Goal: Transaction & Acquisition: Purchase product/service

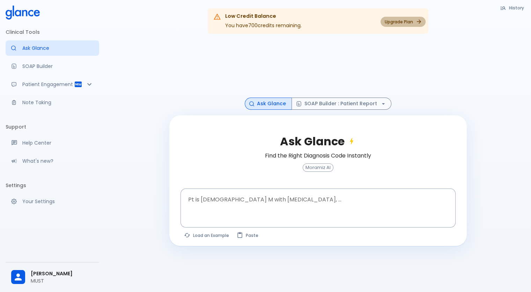
click at [386, 20] on link "Upgrade Plan" at bounding box center [402, 22] width 45 height 10
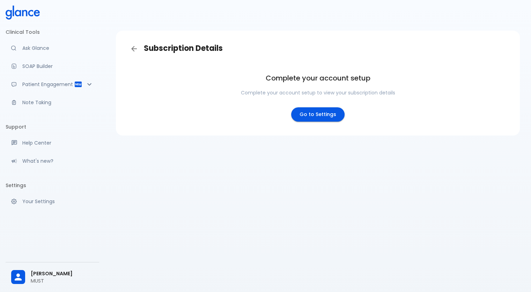
click at [332, 112] on link "Go to Settings" at bounding box center [317, 114] width 53 height 14
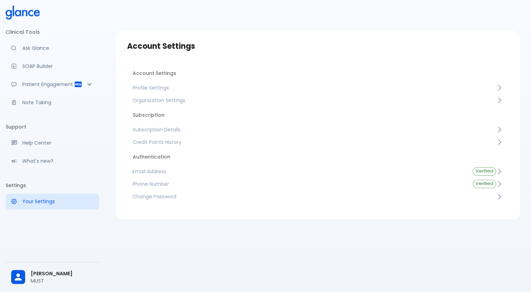
click at [252, 131] on span "Subscription Details" at bounding box center [314, 129] width 363 height 7
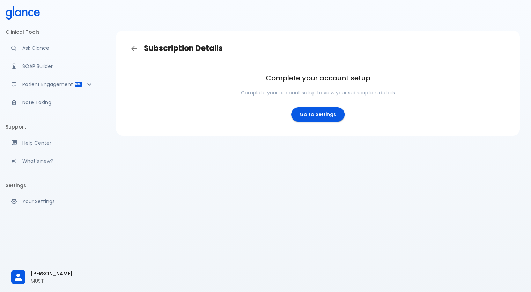
click at [298, 112] on link "Go to Settings" at bounding box center [317, 114] width 53 height 14
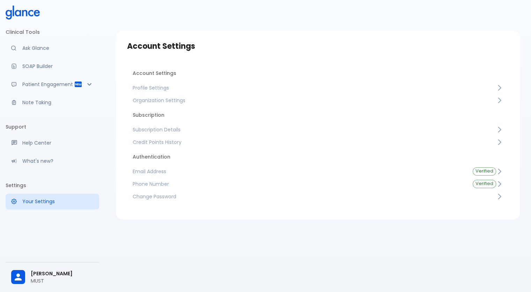
click at [257, 132] on span "Subscription Details" at bounding box center [314, 129] width 363 height 7
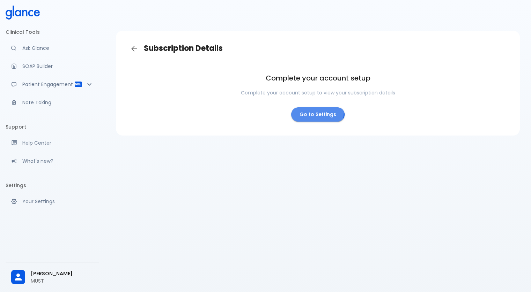
click at [300, 111] on link "Go to Settings" at bounding box center [317, 114] width 53 height 14
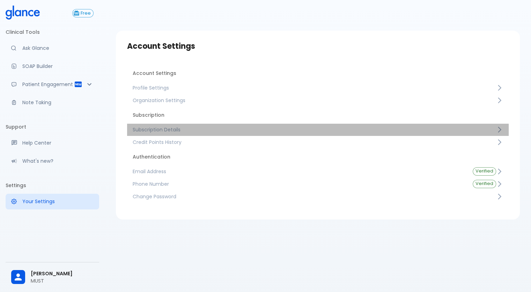
click at [280, 126] on span "Subscription Details" at bounding box center [314, 129] width 363 height 7
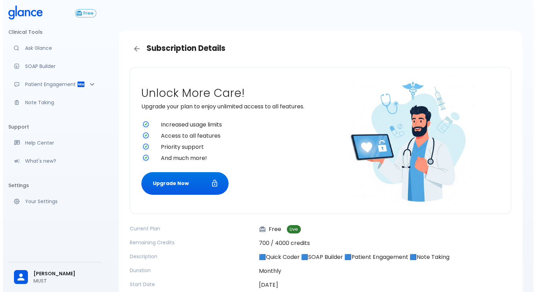
scroll to position [56, 0]
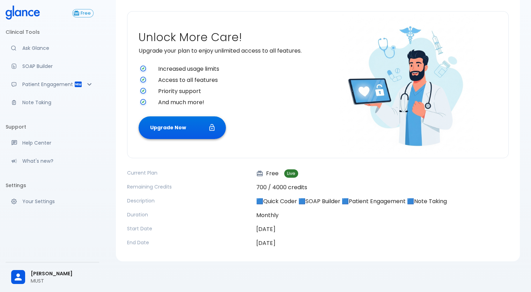
click at [184, 135] on button "Upgrade Now" at bounding box center [182, 128] width 87 height 23
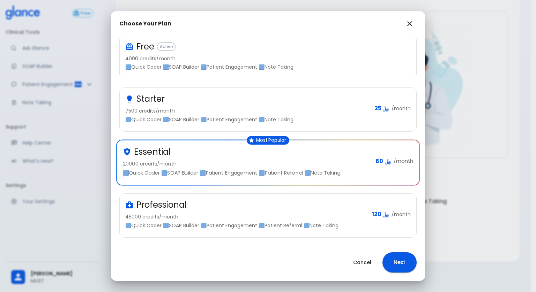
scroll to position [0, 0]
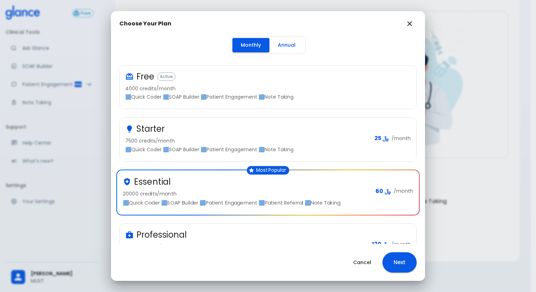
click at [277, 45] on button "Annual" at bounding box center [286, 45] width 35 height 14
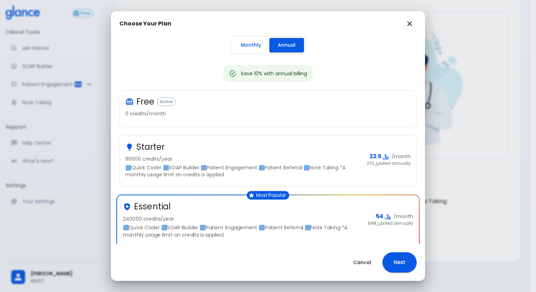
scroll to position [120, 0]
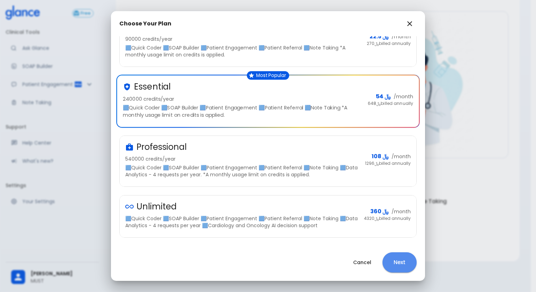
click at [395, 256] on button "Next" at bounding box center [399, 263] width 34 height 20
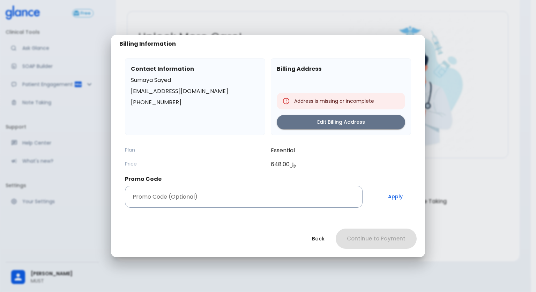
click at [342, 118] on button "Edit Billing Address" at bounding box center [341, 122] width 128 height 14
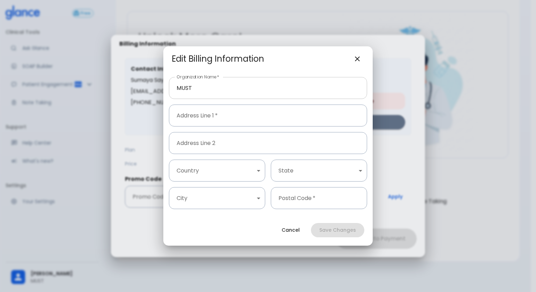
click at [284, 87] on input "MUST" at bounding box center [268, 88] width 198 height 22
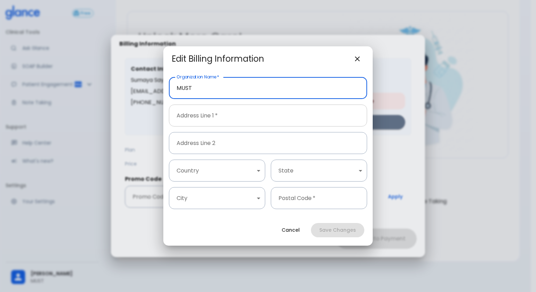
click at [278, 110] on input "Address Line 1   *" at bounding box center [268, 116] width 198 height 22
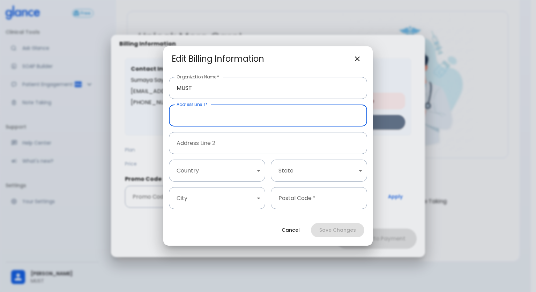
click at [335, 119] on input "Address Line 1   *" at bounding box center [268, 116] width 198 height 22
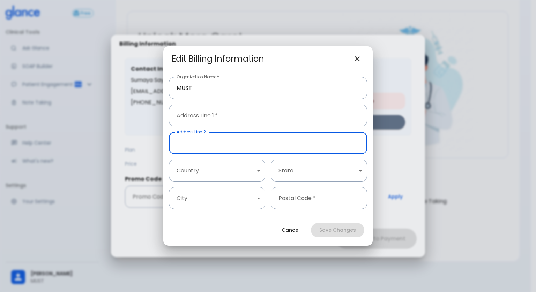
click at [337, 143] on input "Address Line 2" at bounding box center [268, 143] width 198 height 22
click at [258, 166] on body "↧ pull to refresh ↧ Free Clinical Tools Ask Glance SOAP Builder Patient Engagem…" at bounding box center [268, 118] width 536 height 348
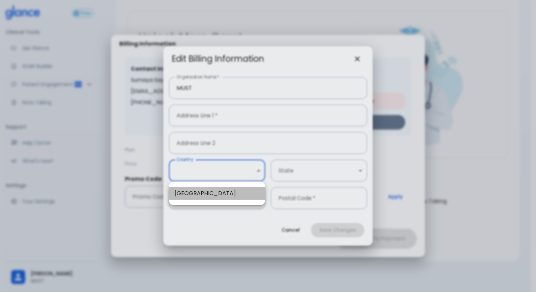
click at [247, 189] on li "Saudi Arabia" at bounding box center [217, 193] width 96 height 13
type input "1"
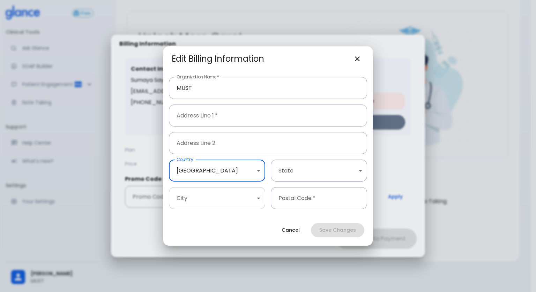
click at [244, 200] on body "↧ pull to refresh ↧ Free Clinical Tools Ask Glance SOAP Builder Patient Engagem…" at bounding box center [268, 118] width 536 height 348
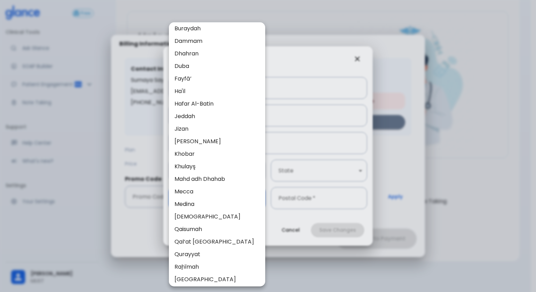
scroll to position [549, 0]
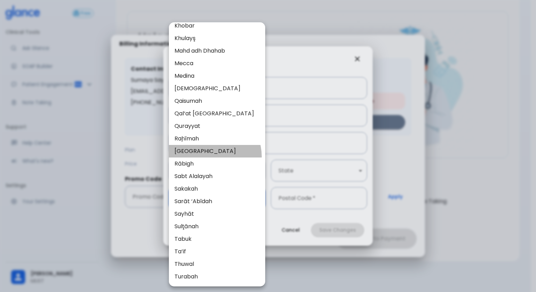
click at [213, 156] on li "Riyadh" at bounding box center [217, 151] width 96 height 13
type input "37"
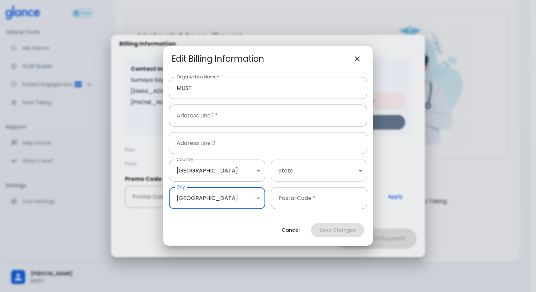
click at [328, 173] on body "↧ pull to refresh ↧ Free Clinical Tools Ask Glance SOAP Builder Patient Engagem…" at bounding box center [268, 118] width 536 height 348
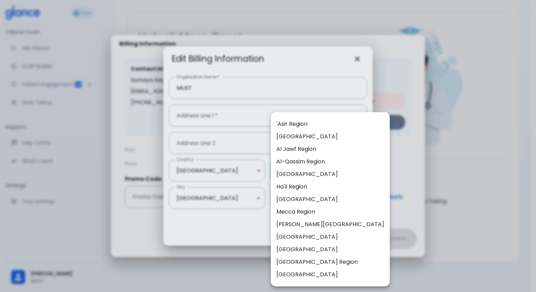
click at [319, 262] on li "Riyadh Region" at bounding box center [330, 262] width 119 height 13
type input "8"
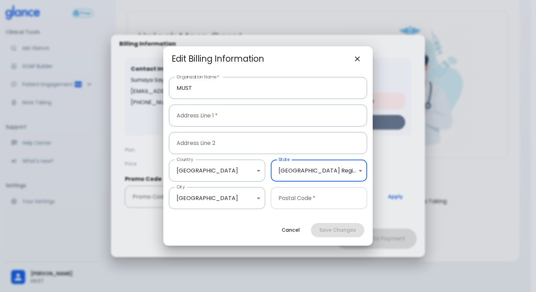
click at [311, 200] on input "Postal Code   *" at bounding box center [319, 198] width 96 height 22
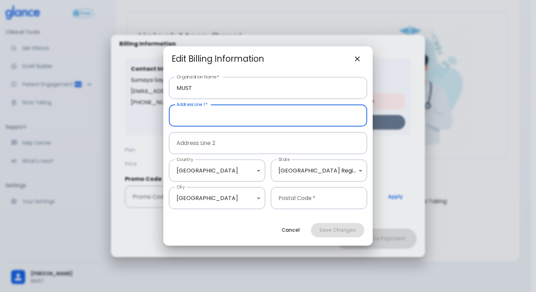
click at [238, 121] on input "Address Line 1   *" at bounding box center [268, 116] width 198 height 22
click at [356, 59] on icon "button" at bounding box center [357, 59] width 8 height 8
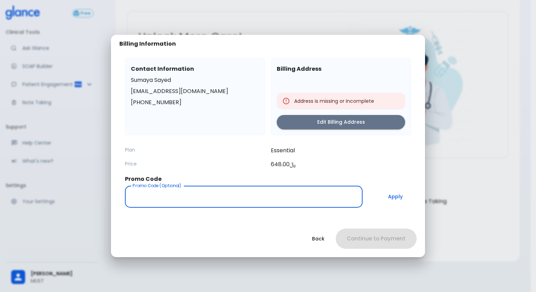
click at [199, 195] on input "Promo Code (Optional)" at bounding box center [244, 197] width 238 height 22
type input "monthlypro95"
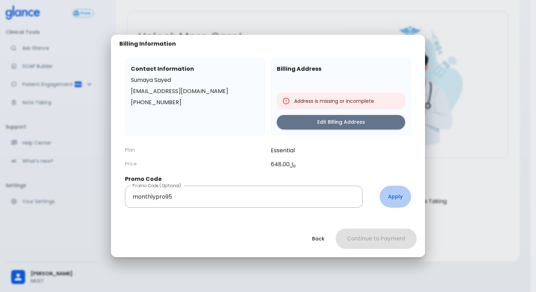
click at [391, 195] on button "Apply" at bounding box center [395, 197] width 31 height 22
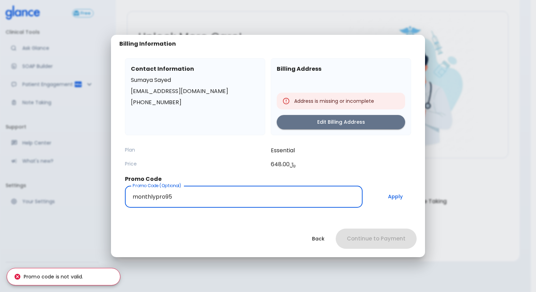
drag, startPoint x: 200, startPoint y: 200, endPoint x: 69, endPoint y: 197, distance: 130.9
click at [69, 198] on div "Billing Information Contact Information Sumaya Sayed sumayasayedali@gmail.com +…" at bounding box center [268, 146] width 536 height 292
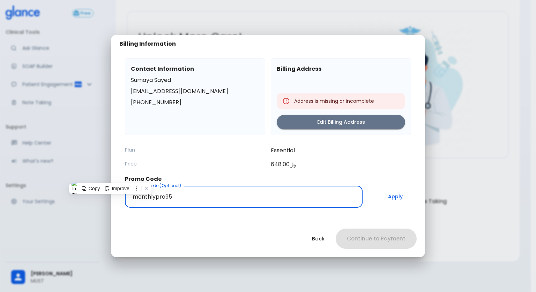
click at [315, 237] on button "Back" at bounding box center [318, 239] width 29 height 14
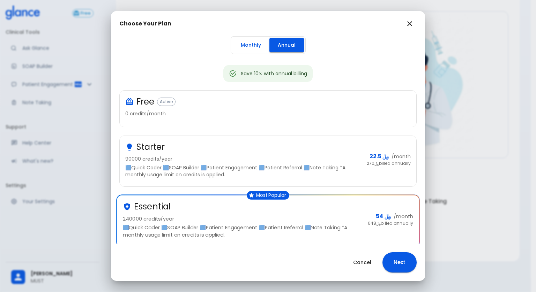
click at [240, 44] on button "Monthly" at bounding box center [250, 45] width 37 height 14
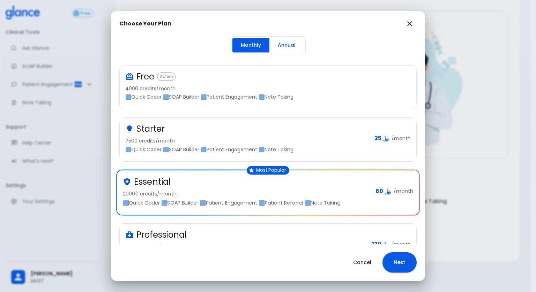
click at [393, 253] on button "Next" at bounding box center [399, 263] width 34 height 20
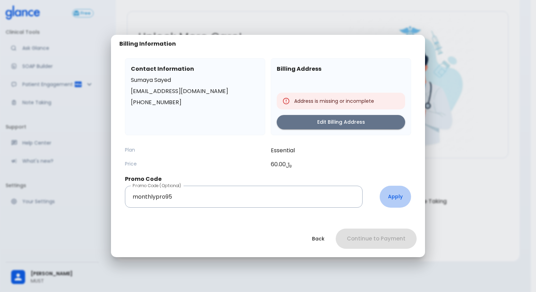
click at [398, 200] on button "Apply" at bounding box center [395, 197] width 31 height 22
click at [399, 198] on button "Apply" at bounding box center [395, 197] width 31 height 22
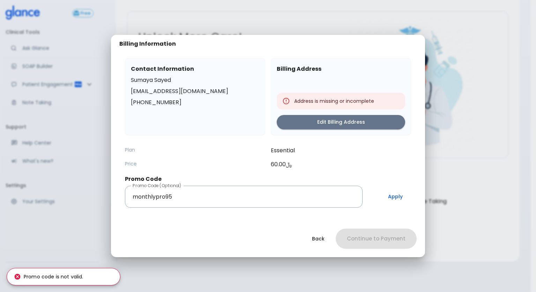
click at [397, 198] on button "Apply" at bounding box center [395, 197] width 31 height 22
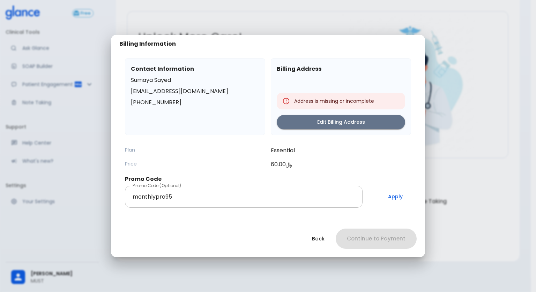
click at [267, 194] on input "monthlypro95" at bounding box center [244, 197] width 238 height 22
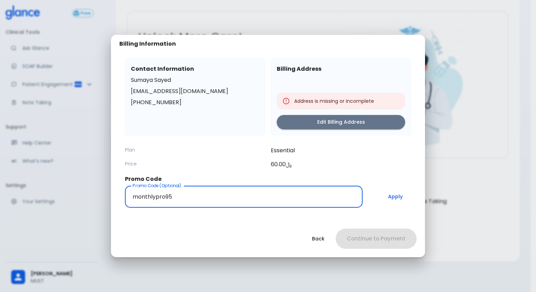
click at [406, 204] on button "Apply" at bounding box center [395, 197] width 31 height 22
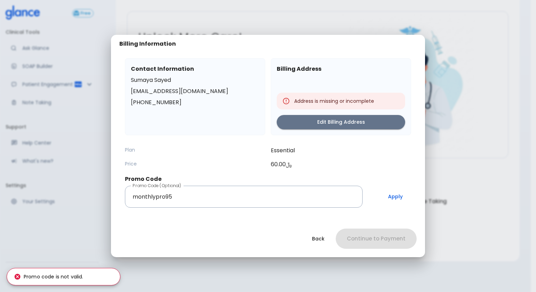
click at [318, 237] on button "Back" at bounding box center [318, 239] width 29 height 14
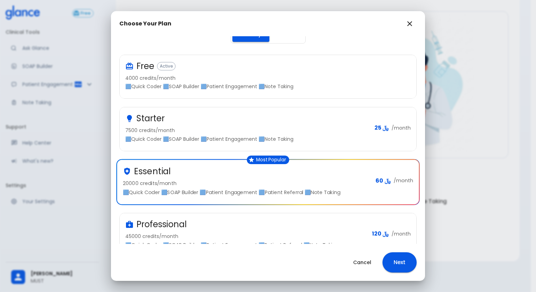
scroll to position [0, 0]
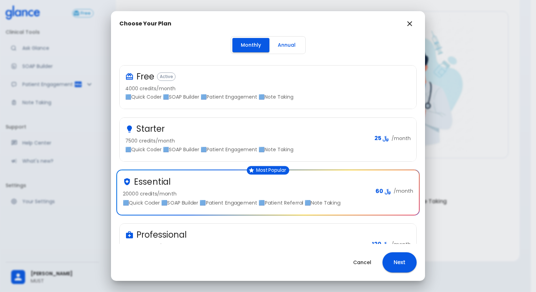
click at [395, 260] on button "Next" at bounding box center [399, 263] width 34 height 20
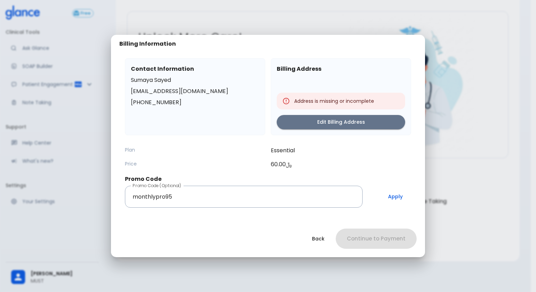
click at [282, 185] on div "Promo Code Promo Code (Optional) monthlypro95 Promo Code (Optional) Apply" at bounding box center [268, 191] width 286 height 34
click at [323, 241] on button "Back" at bounding box center [318, 239] width 29 height 14
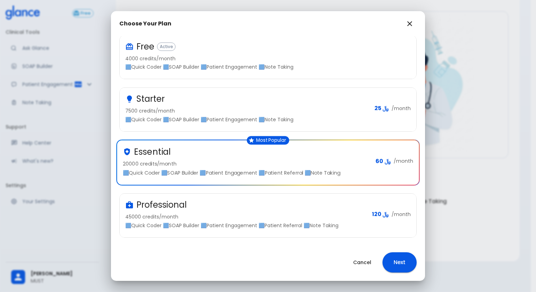
click at [312, 214] on p "45000 credits/month" at bounding box center [245, 217] width 241 height 7
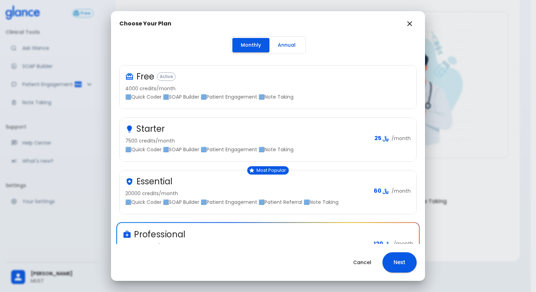
click at [289, 145] on div "Starter 7500 credits/month 🟦Quick Coder 🟦SOAP Builder 🟦Patient Engagement 🟦Note…" at bounding box center [247, 139] width 244 height 30
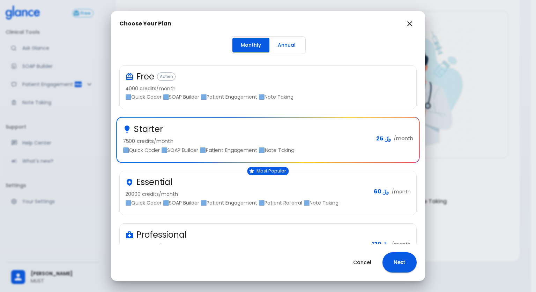
click at [278, 52] on button "Annual" at bounding box center [286, 45] width 35 height 14
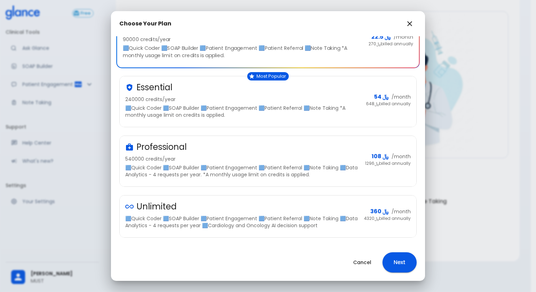
click at [340, 105] on p "🟦Quick Coder 🟦SOAP Builder 🟦Patient Engagement 🟦Patient Referral 🟦Note Taking *…" at bounding box center [242, 112] width 235 height 14
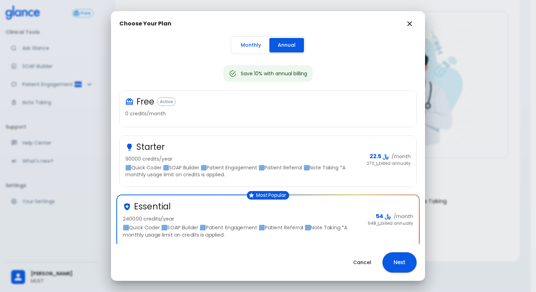
click at [413, 26] on icon "button" at bounding box center [409, 24] width 8 height 8
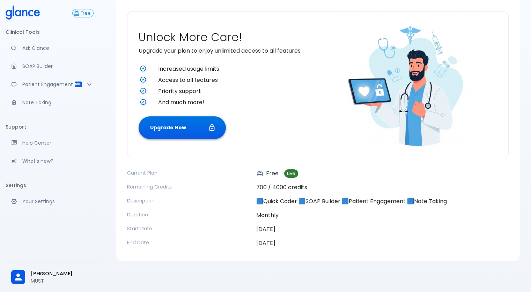
click at [171, 124] on button "Upgrade Now" at bounding box center [182, 128] width 87 height 23
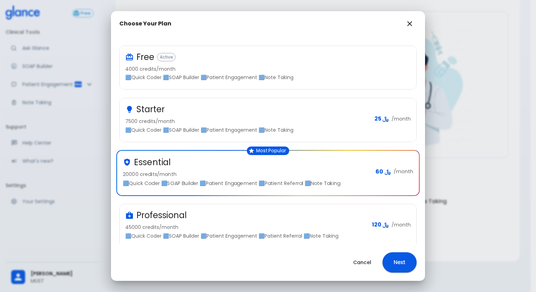
scroll to position [30, 0]
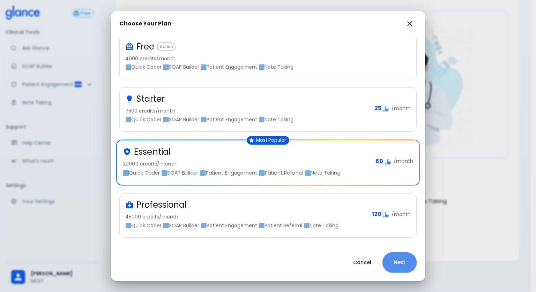
click at [389, 262] on button "Next" at bounding box center [399, 263] width 34 height 20
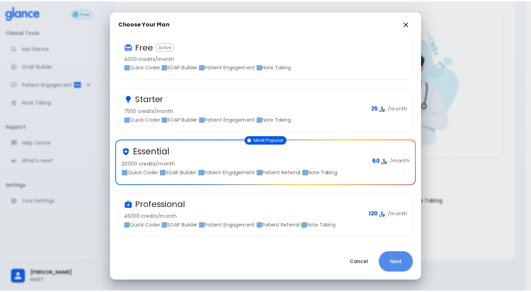
scroll to position [0, 0]
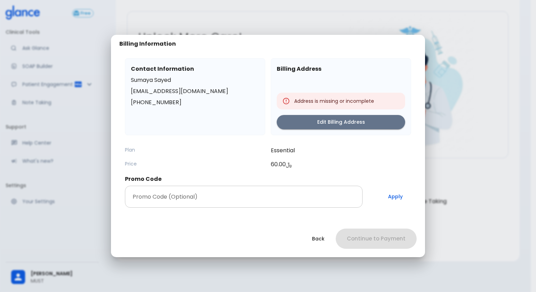
click at [274, 192] on input "Promo Code (Optional)" at bounding box center [244, 197] width 238 height 22
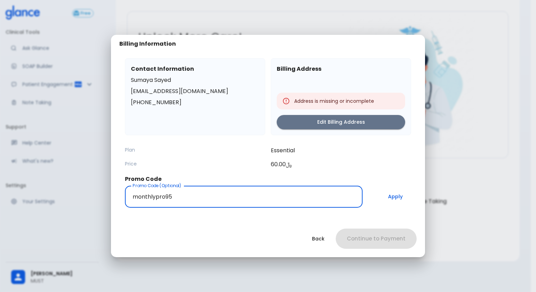
type input "monthlypro95"
click at [399, 203] on button "Apply" at bounding box center [395, 197] width 31 height 22
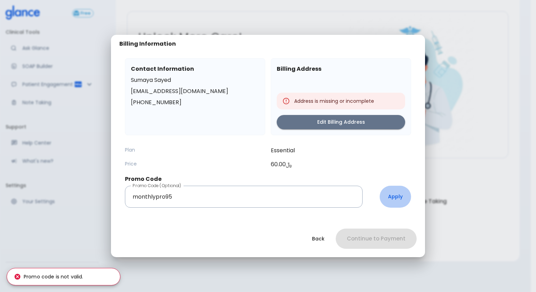
click at [395, 203] on button "Apply" at bounding box center [395, 197] width 31 height 22
click at [398, 203] on button "Apply" at bounding box center [395, 197] width 31 height 22
click at [400, 203] on button "Apply" at bounding box center [395, 197] width 31 height 22
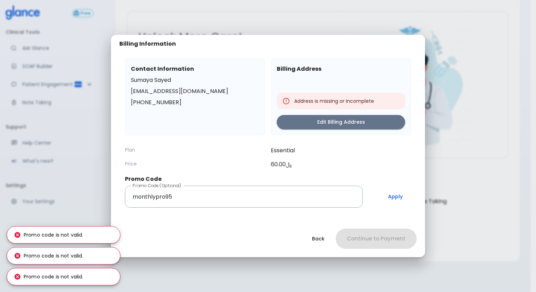
click at [401, 203] on button "Apply" at bounding box center [395, 197] width 31 height 22
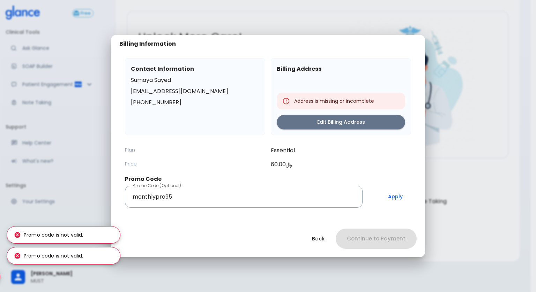
click at [401, 203] on button "Apply" at bounding box center [395, 197] width 31 height 22
click at [402, 203] on button "Apply" at bounding box center [395, 197] width 31 height 22
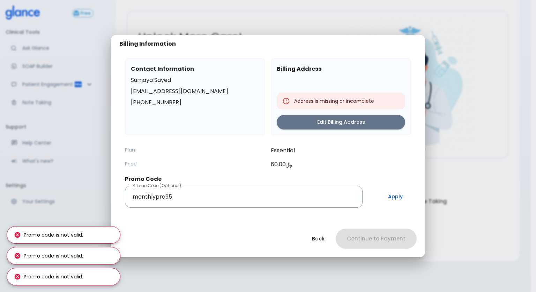
click at [330, 237] on button "Back" at bounding box center [318, 239] width 29 height 14
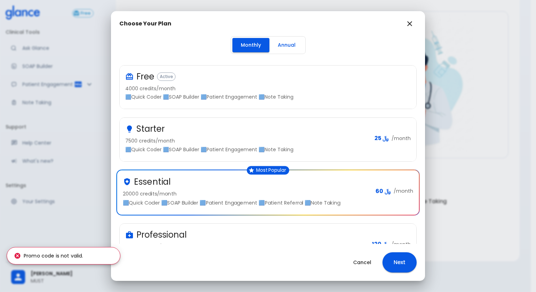
click at [370, 265] on button "Cancel" at bounding box center [362, 263] width 35 height 14
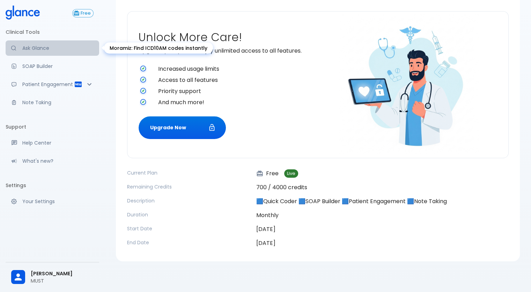
click at [32, 46] on p "Ask Glance" at bounding box center [57, 48] width 71 height 7
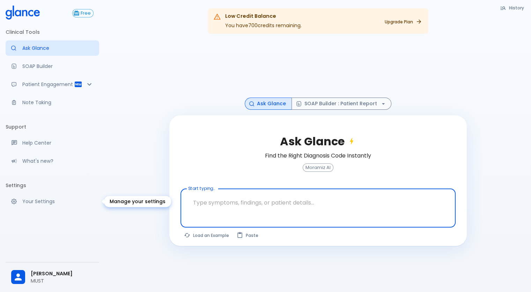
click at [69, 206] on link "Your Settings" at bounding box center [53, 201] width 94 height 15
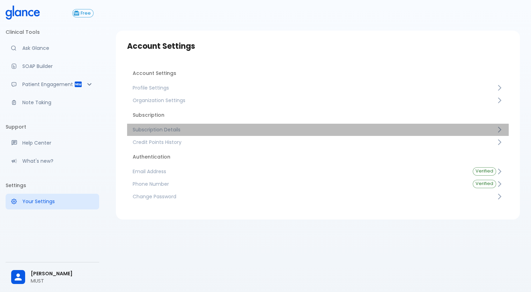
click at [212, 127] on span "Subscription Details" at bounding box center [314, 129] width 363 height 7
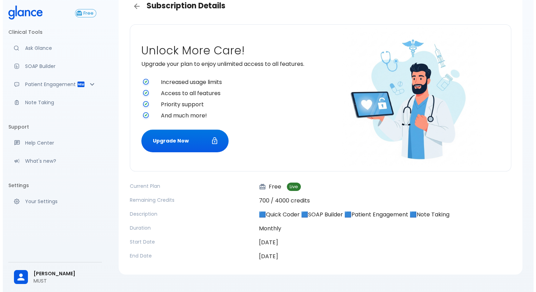
scroll to position [56, 0]
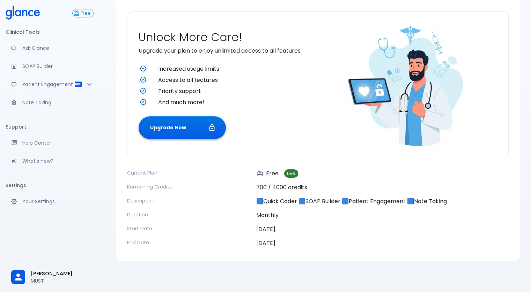
click at [195, 137] on button "Upgrade Now" at bounding box center [182, 128] width 87 height 23
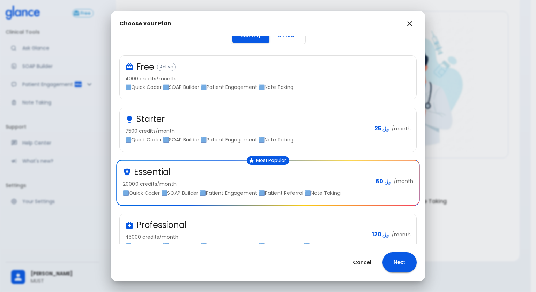
scroll to position [0, 0]
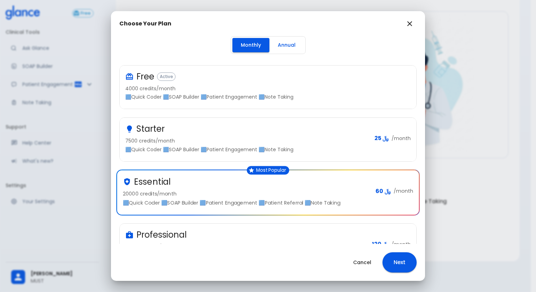
click at [269, 46] on button "Annual" at bounding box center [286, 45] width 35 height 14
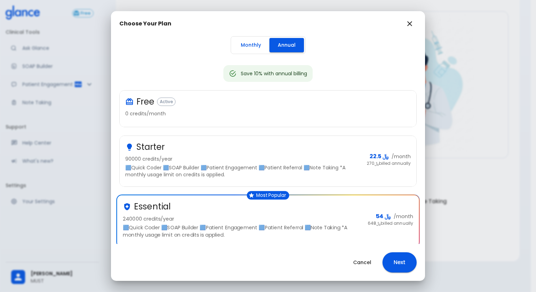
click at [178, 179] on div "Starter 90000 credits/year 🟦Quick Coder 🟦SOAP Builder 🟦Patient Engagement 🟦Pati…" at bounding box center [268, 161] width 297 height 51
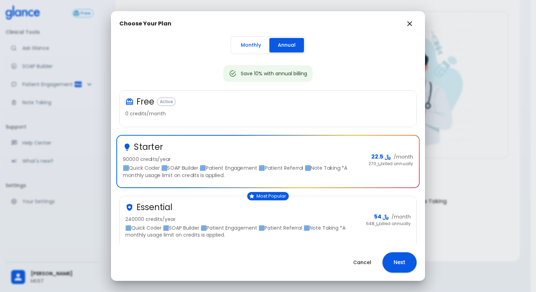
click at [290, 230] on p "🟦Quick Coder 🟦SOAP Builder 🟦Patient Engagement 🟦Patient Referral 🟦Note Taking *…" at bounding box center [242, 232] width 235 height 14
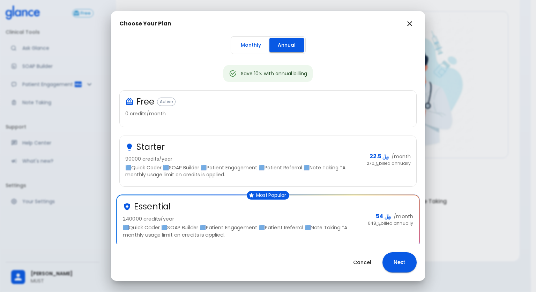
click at [341, 104] on div "Free Active" at bounding box center [265, 101] width 280 height 11
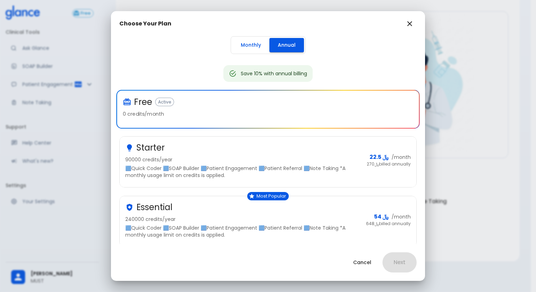
click at [310, 157] on p "90000 credits/year" at bounding box center [243, 159] width 236 height 7
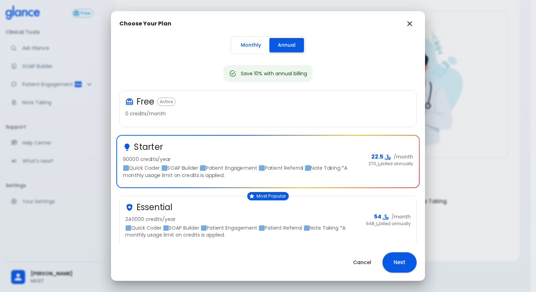
click at [411, 21] on icon "button" at bounding box center [409, 24] width 8 height 8
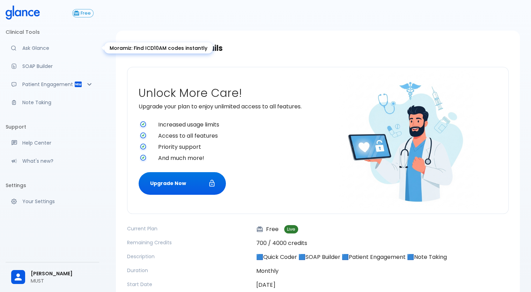
click at [25, 45] on p "Ask Glance" at bounding box center [57, 48] width 71 height 7
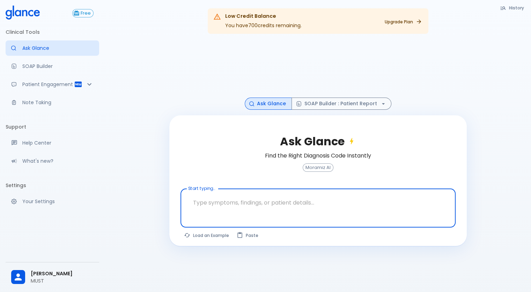
click at [403, 28] on div "Upgrade Plan" at bounding box center [400, 20] width 51 height 21
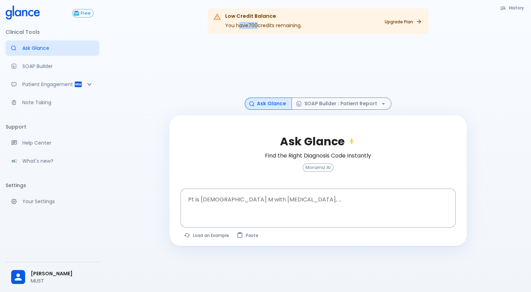
drag, startPoint x: 256, startPoint y: 26, endPoint x: 240, endPoint y: 26, distance: 16.4
click at [240, 26] on div "Low Credit Balance You have 700 credits remaining." at bounding box center [263, 20] width 76 height 21
click at [265, 42] on div at bounding box center [317, 68] width 297 height 59
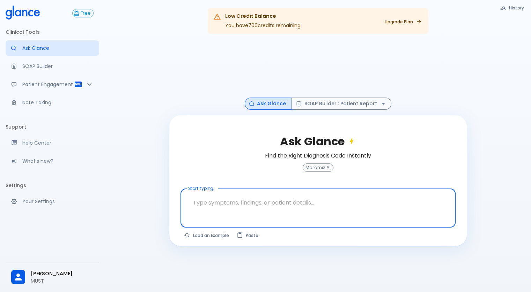
click at [315, 208] on textarea "Start typing..." at bounding box center [317, 203] width 265 height 22
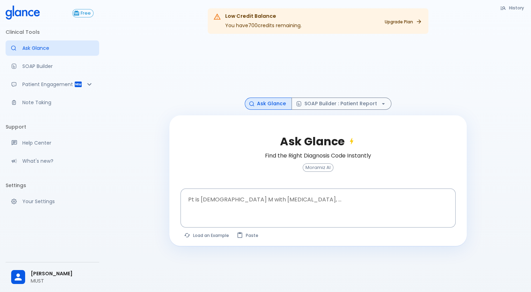
click at [310, 62] on div at bounding box center [317, 68] width 297 height 59
